Goal: Task Accomplishment & Management: Complete application form

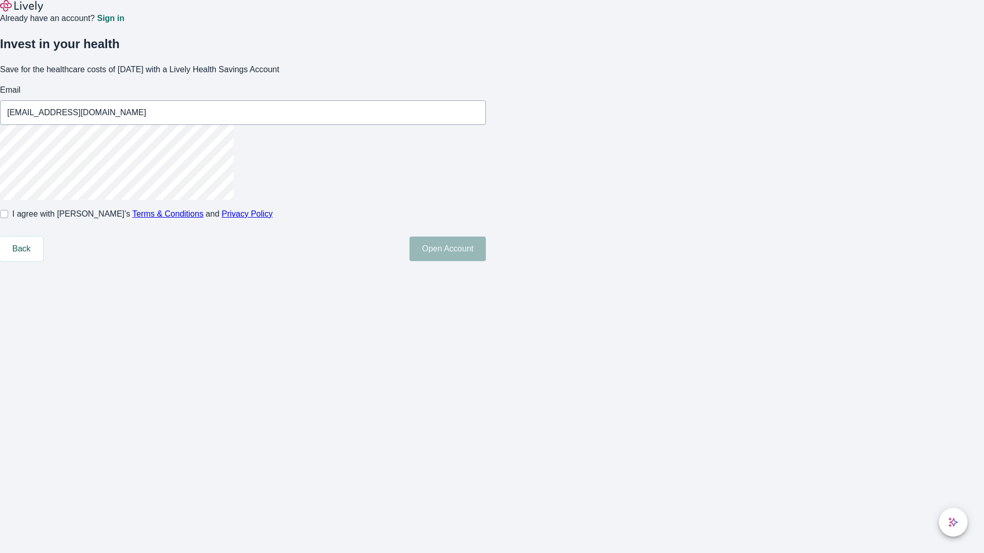
click at [8, 218] on input "I agree with Lively’s Terms & Conditions and Privacy Policy" at bounding box center [4, 214] width 8 height 8
checkbox input "true"
click at [486, 261] on button "Open Account" at bounding box center [447, 249] width 76 height 25
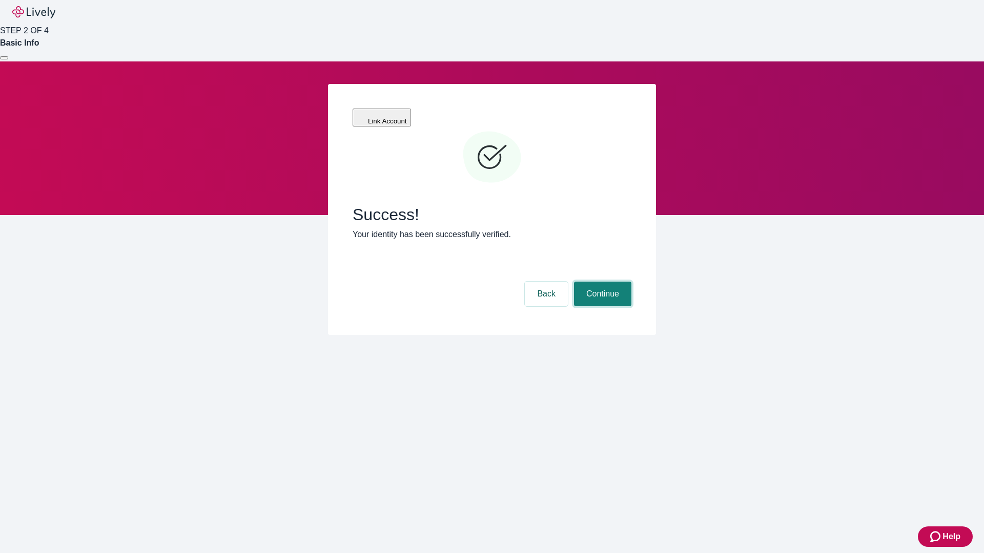
click at [601, 282] on button "Continue" at bounding box center [602, 294] width 57 height 25
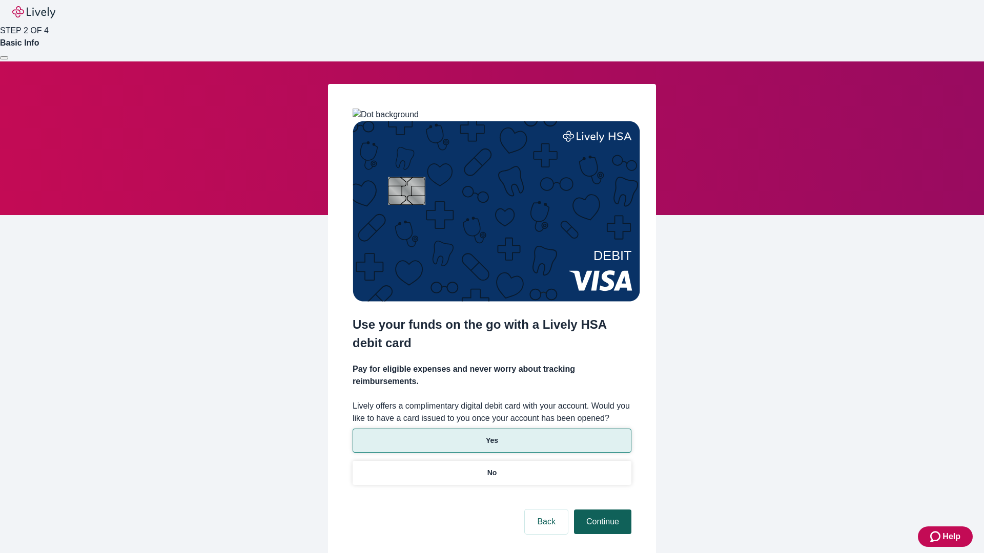
click at [491, 435] on p "Yes" at bounding box center [492, 440] width 12 height 11
click at [601, 510] on button "Continue" at bounding box center [602, 522] width 57 height 25
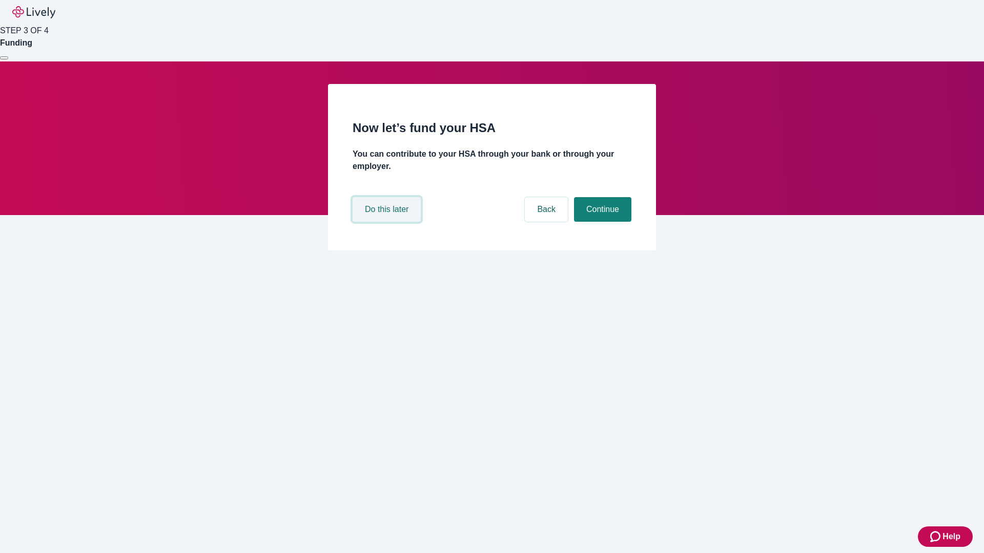
click at [388, 222] on button "Do this later" at bounding box center [386, 209] width 68 height 25
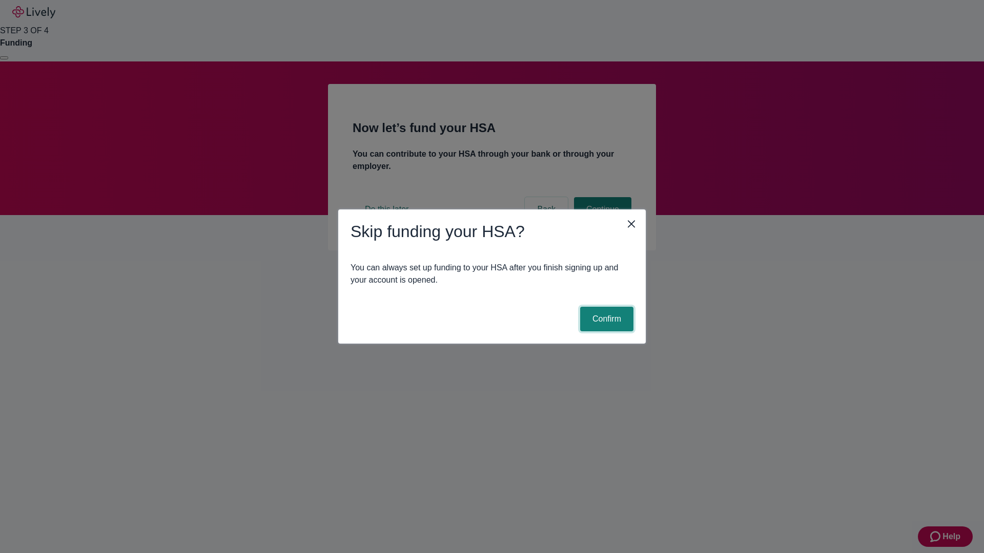
click at [605, 319] on button "Confirm" at bounding box center [606, 319] width 53 height 25
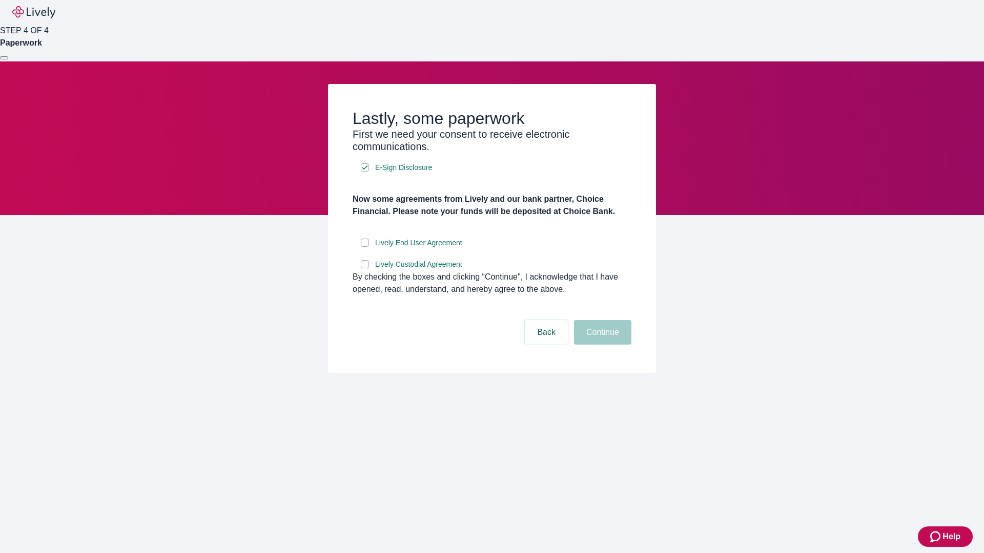
click at [365, 247] on input "Lively End User Agreement" at bounding box center [365, 243] width 8 height 8
checkbox input "true"
click at [365, 268] on input "Lively Custodial Agreement" at bounding box center [365, 264] width 8 height 8
checkbox input "true"
click at [601, 345] on button "Continue" at bounding box center [602, 332] width 57 height 25
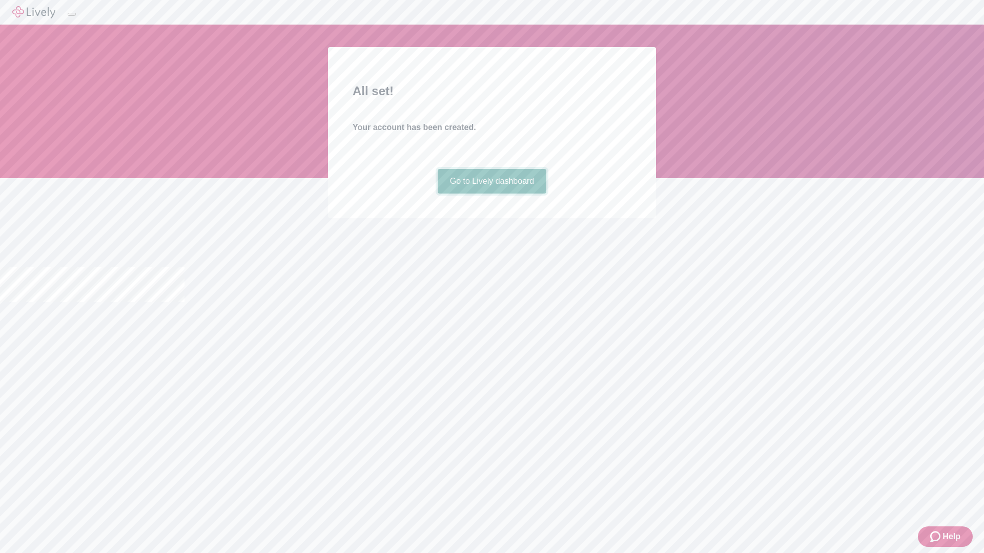
click at [491, 194] on link "Go to Lively dashboard" at bounding box center [491, 181] width 109 height 25
